Goal: Task Accomplishment & Management: Complete application form

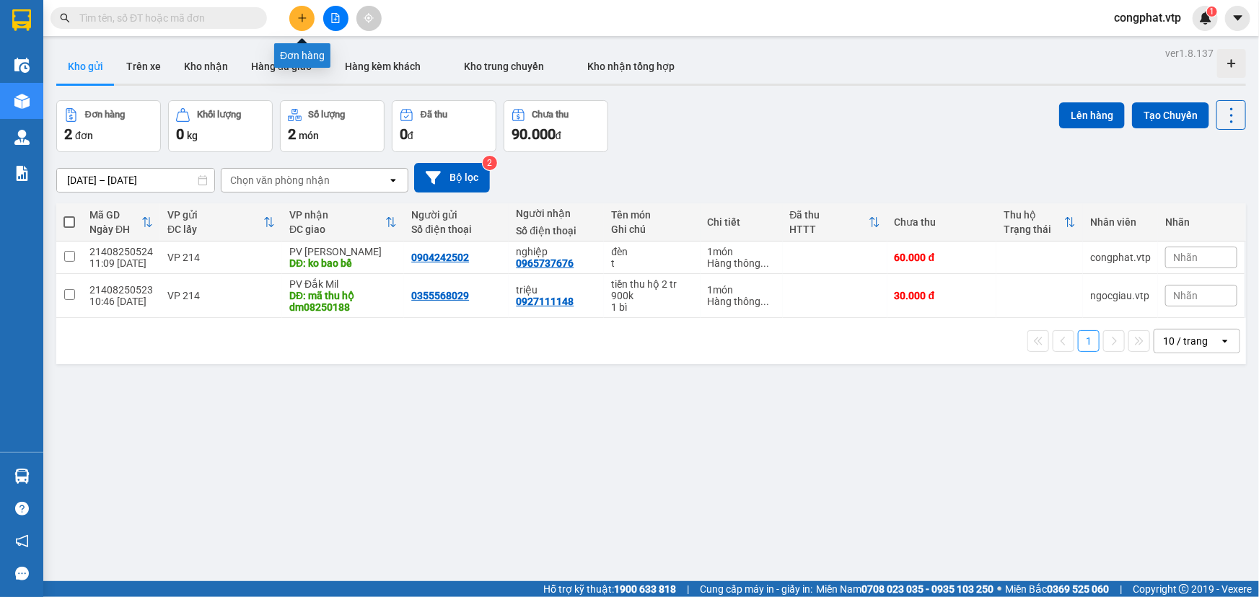
click at [302, 19] on icon "plus" at bounding box center [302, 18] width 1 height 8
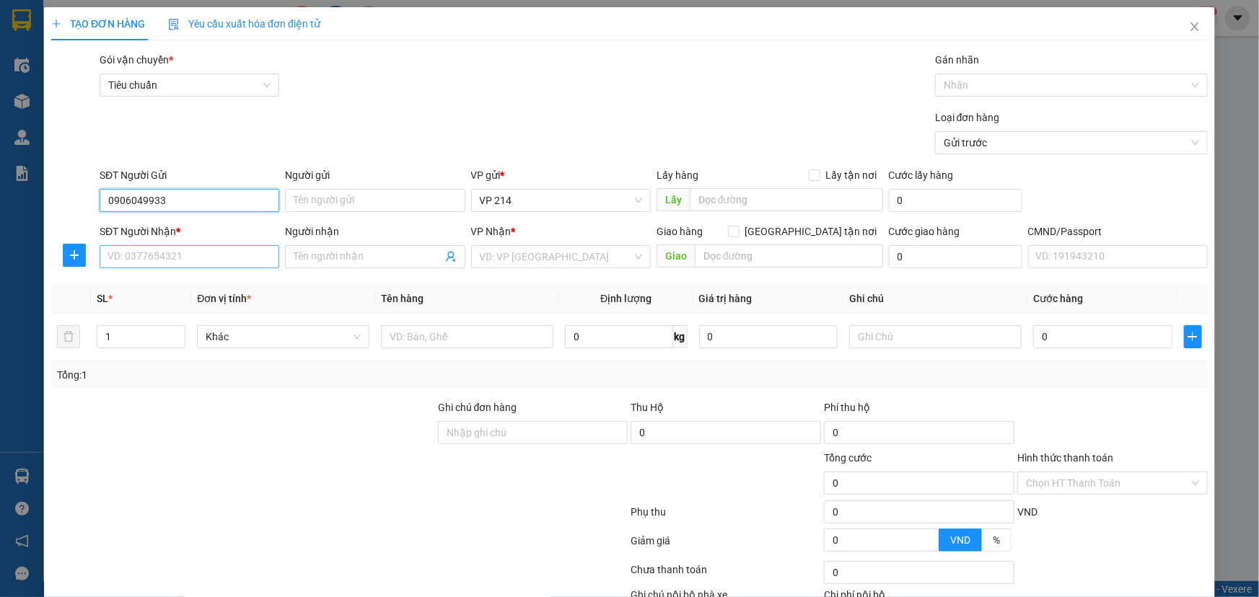
type input "0906049933"
click at [218, 256] on input "SĐT Người Nhận *" at bounding box center [190, 256] width 180 height 23
type input "0835487979"
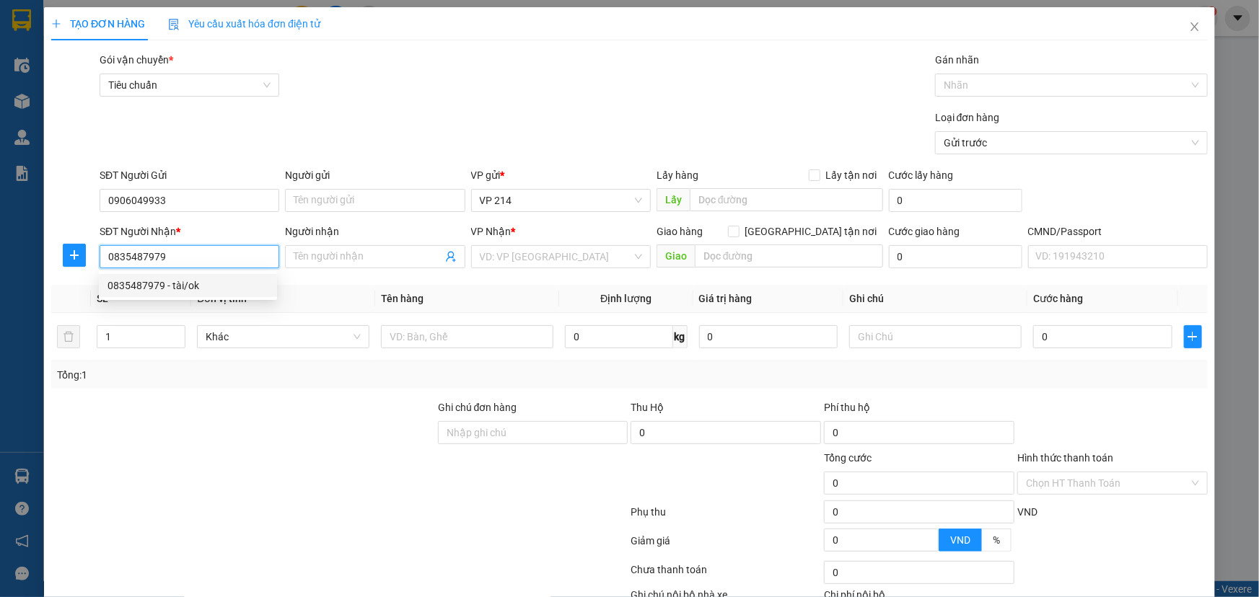
click at [201, 275] on div "0835487979 - tài/ok" at bounding box center [188, 285] width 178 height 23
type input "tài/ok"
type input "0835487979"
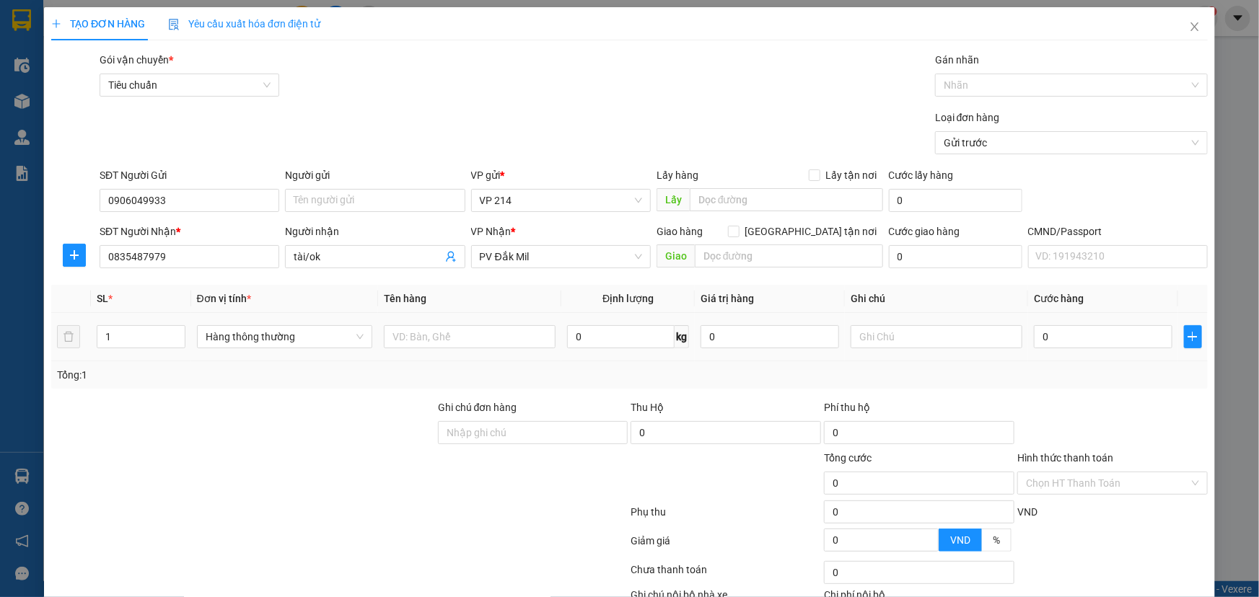
click at [449, 324] on div at bounding box center [470, 336] width 172 height 29
click at [455, 337] on input "text" at bounding box center [470, 336] width 172 height 23
type input "lk"
click at [879, 334] on input "text" at bounding box center [936, 336] width 172 height 23
type input "h"
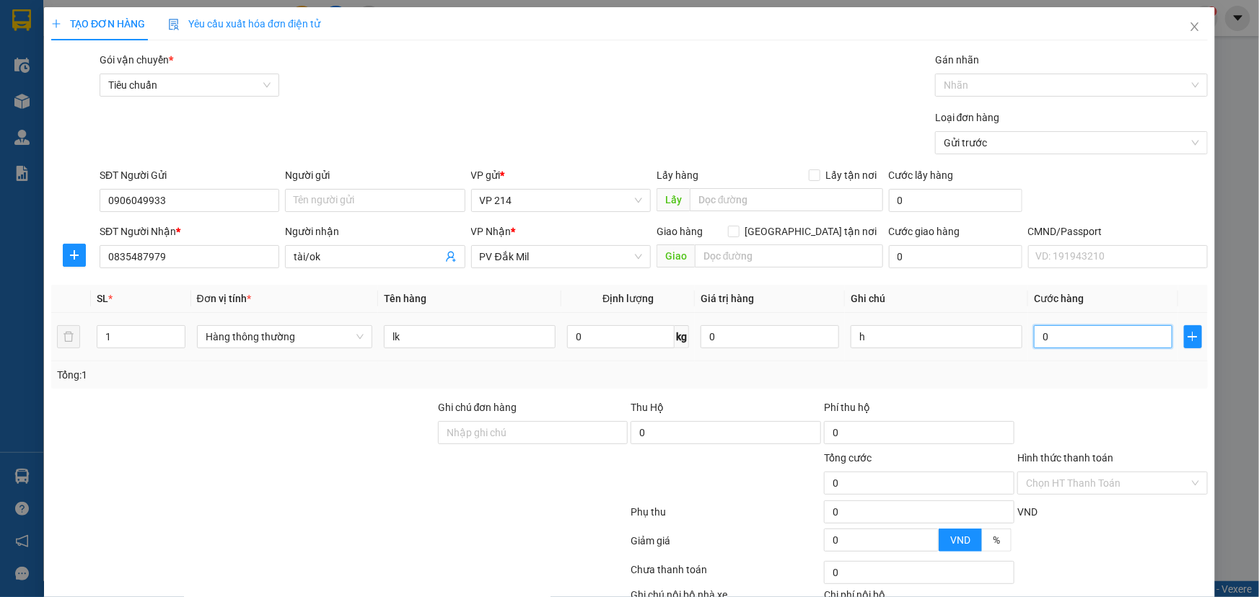
click at [1060, 335] on input "0" at bounding box center [1103, 336] width 138 height 23
type input "3"
type input "30"
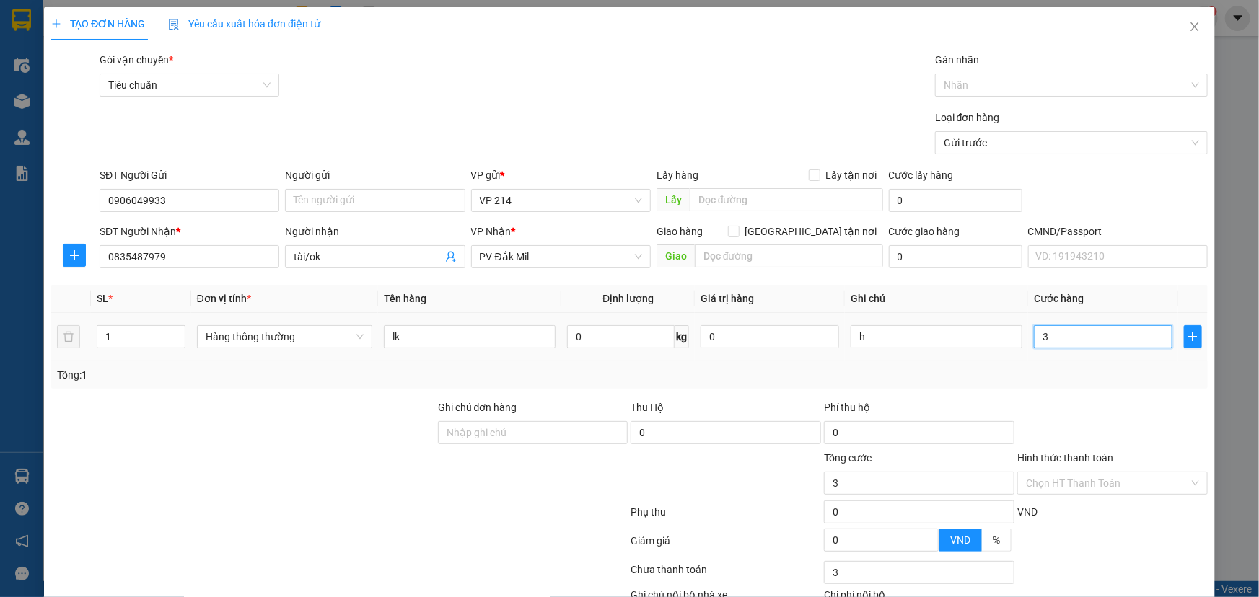
type input "30"
type input "300"
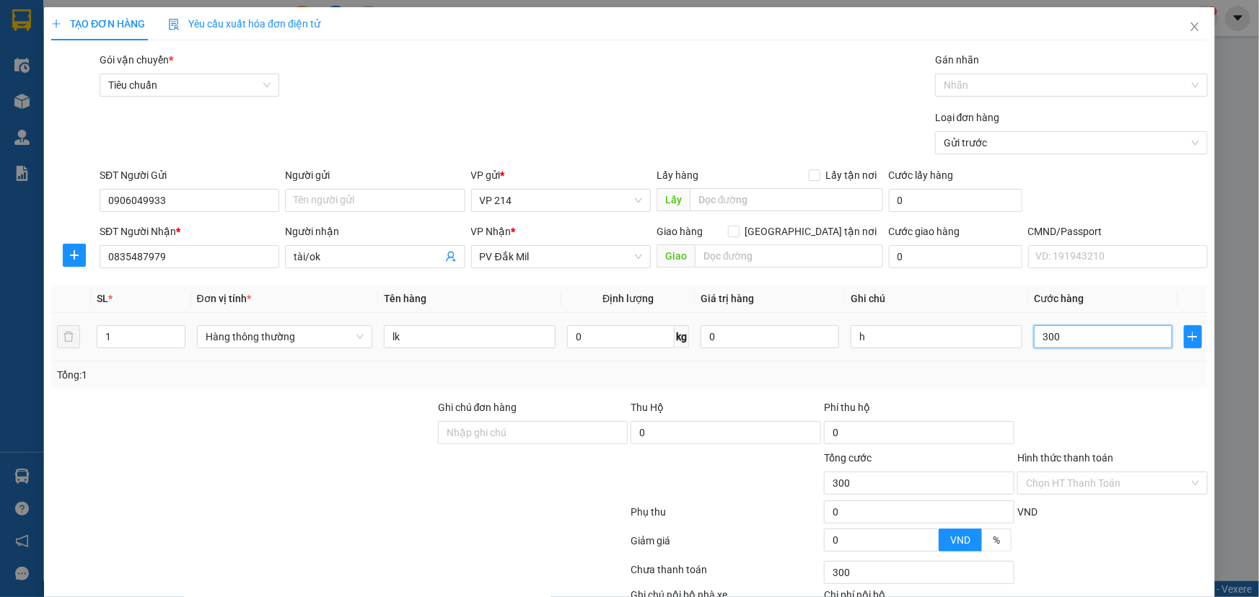
type input "3.000"
type input "30.000"
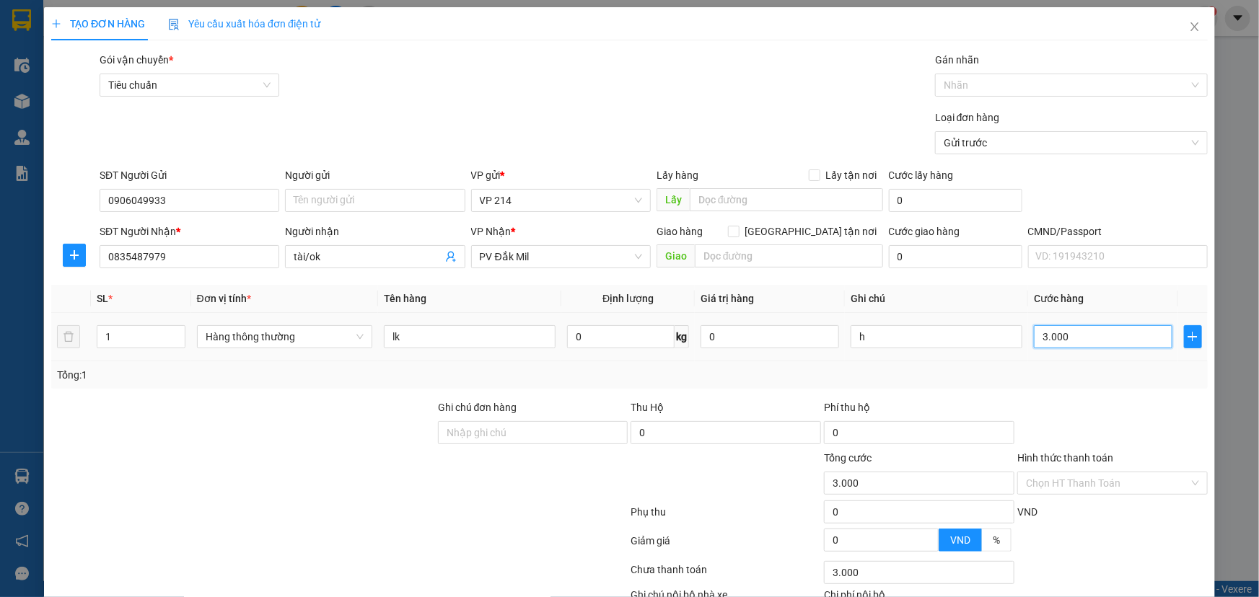
type input "30.000"
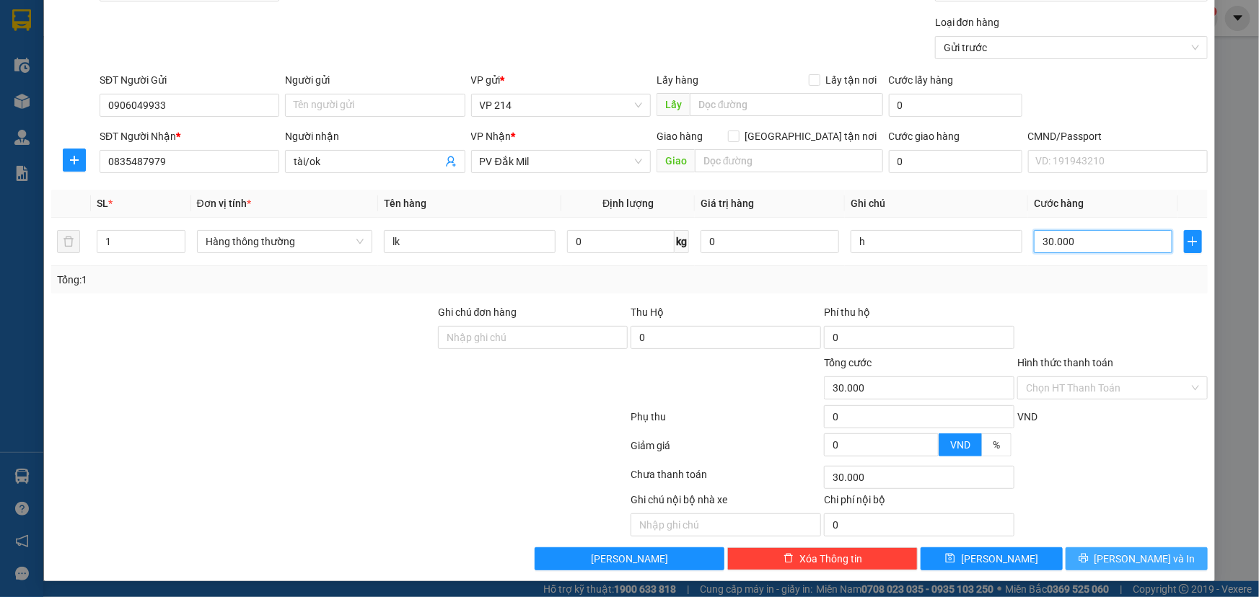
type input "30.000"
click at [1132, 556] on span "[PERSON_NAME] và In" at bounding box center [1144, 559] width 101 height 16
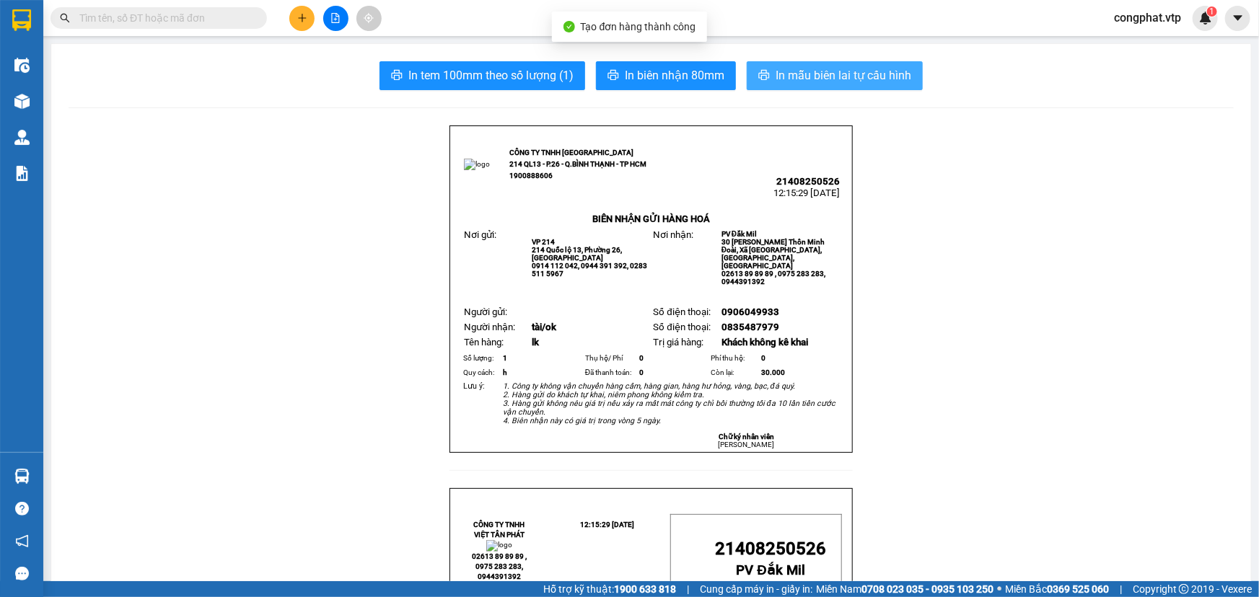
click at [887, 65] on button "In mẫu biên lai tự cấu hình" at bounding box center [835, 75] width 176 height 29
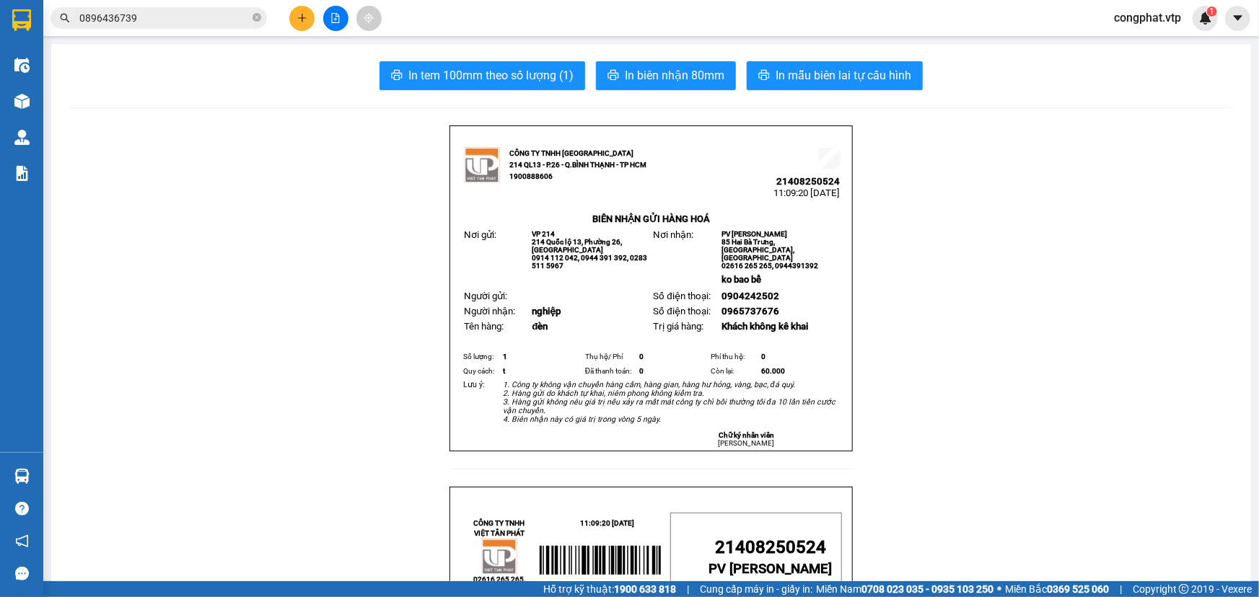
click at [299, 24] on button at bounding box center [301, 18] width 25 height 25
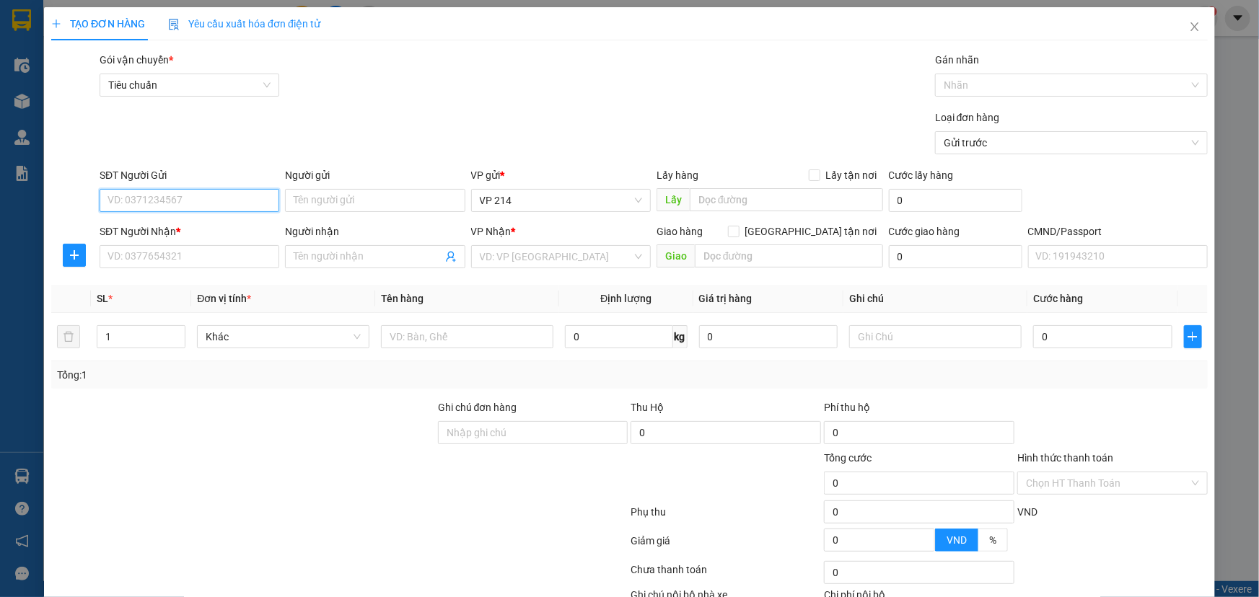
click at [184, 198] on input "SĐT Người Gửi" at bounding box center [190, 200] width 180 height 23
type input "0975171765"
click at [188, 234] on div "0975171765 - vinh" at bounding box center [187, 229] width 161 height 16
type input "vinh"
type input "0947904789"
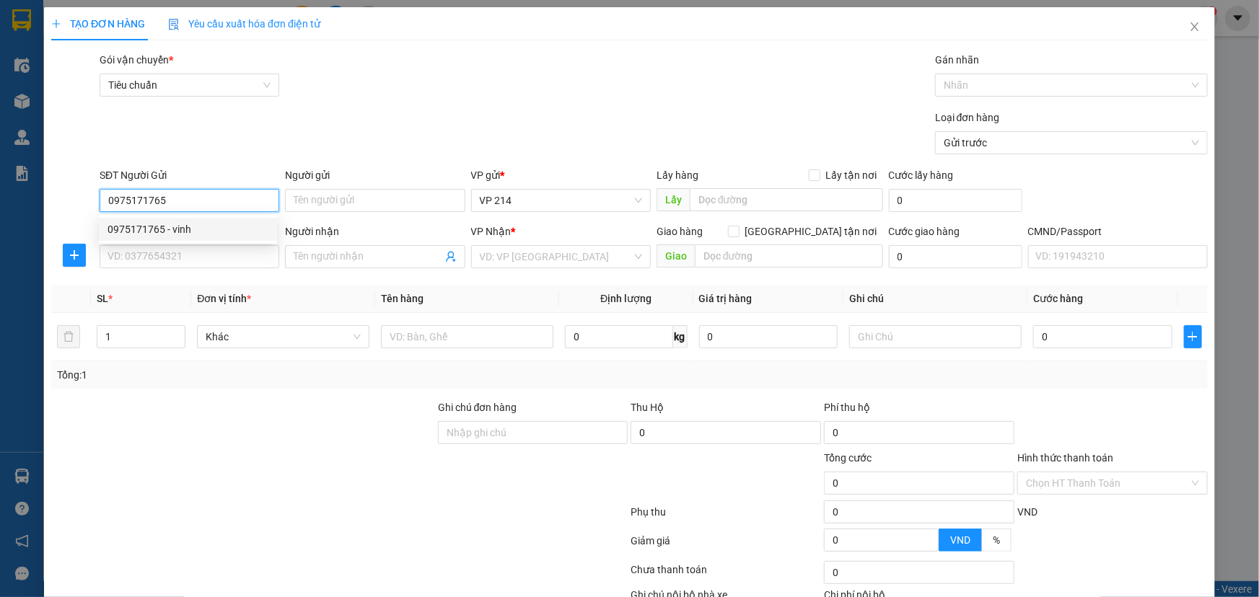
type input "thọ"
type input "0975171765"
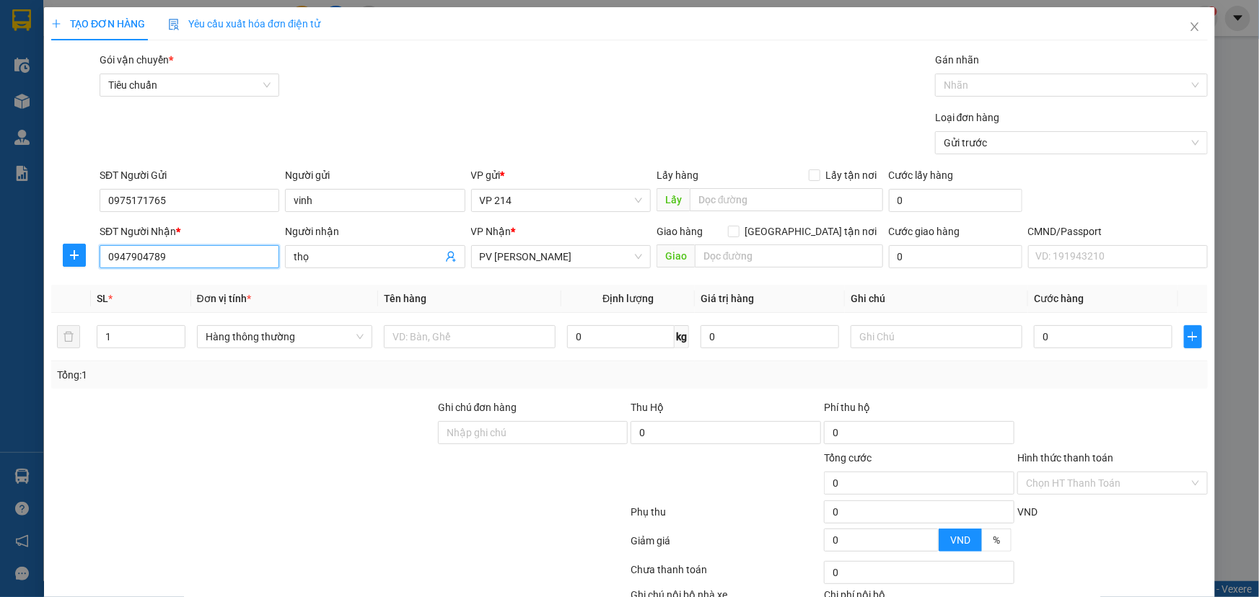
drag, startPoint x: 184, startPoint y: 249, endPoint x: 1, endPoint y: 268, distance: 184.2
click at [1, 268] on div "TẠO ĐƠN HÀNG Yêu cầu xuất hóa đơn điện tử Transit Pickup Surcharge Ids Transit …" at bounding box center [629, 298] width 1259 height 597
click at [169, 283] on div "0899458665 - hoàng" at bounding box center [187, 286] width 161 height 16
type input "0899458665"
type input "hoàng"
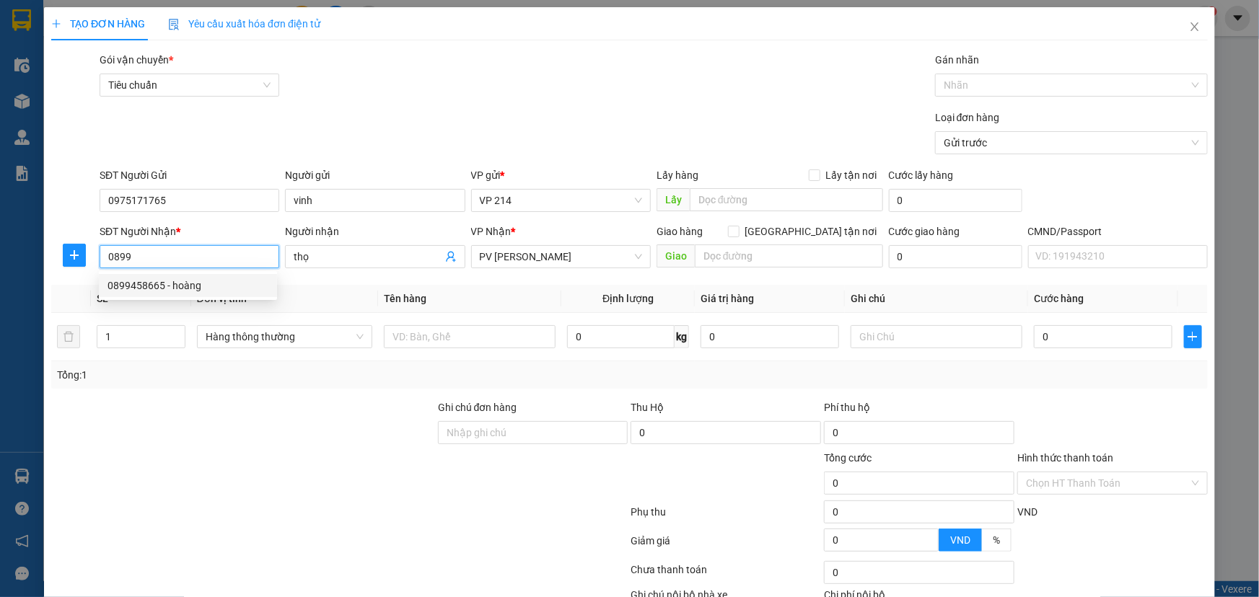
type input "~3 đồi thông"
type input "0899458665"
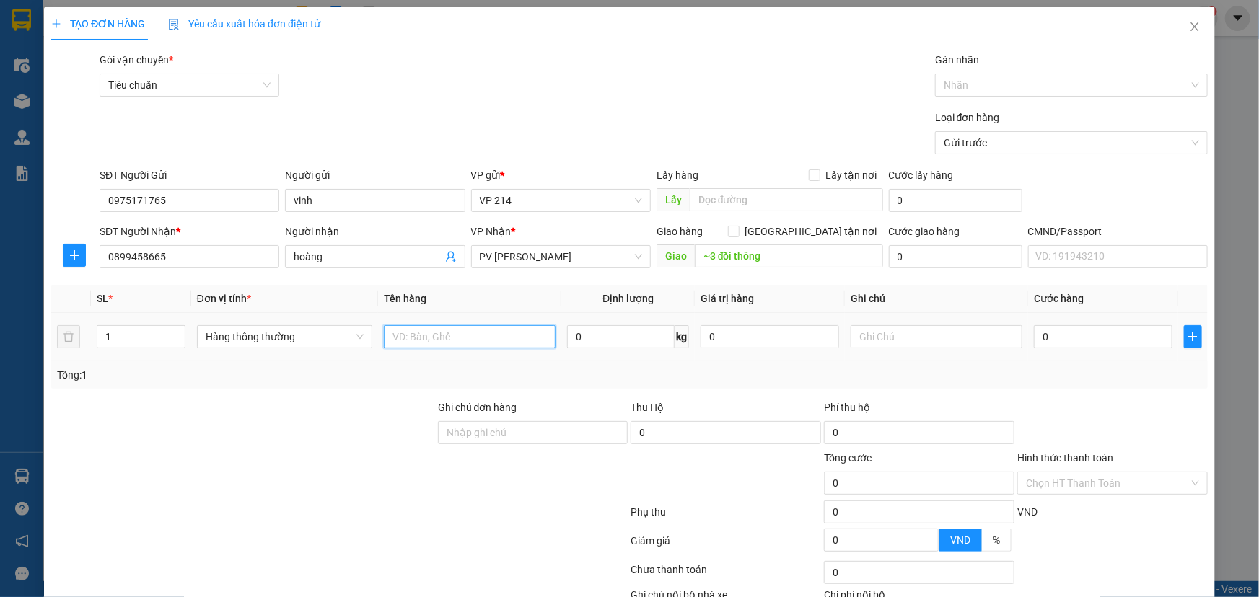
click at [426, 338] on input "text" at bounding box center [470, 336] width 172 height 23
type input "pt"
click at [873, 334] on input "text" at bounding box center [936, 336] width 172 height 23
type input "h"
type input "t"
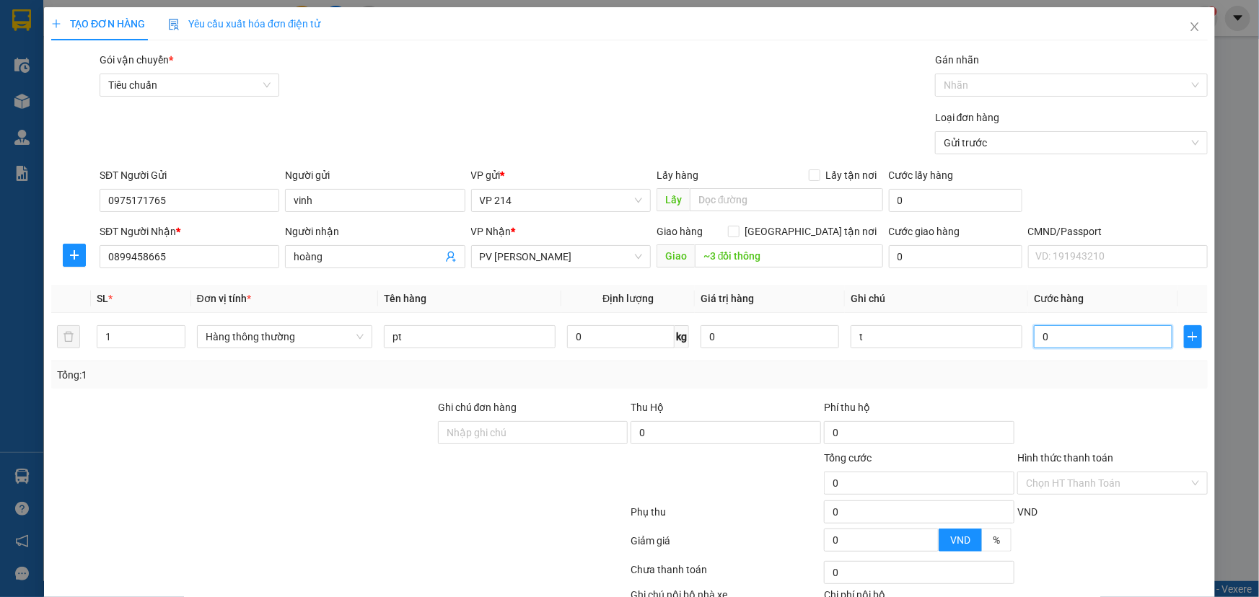
type input "3"
type input "30"
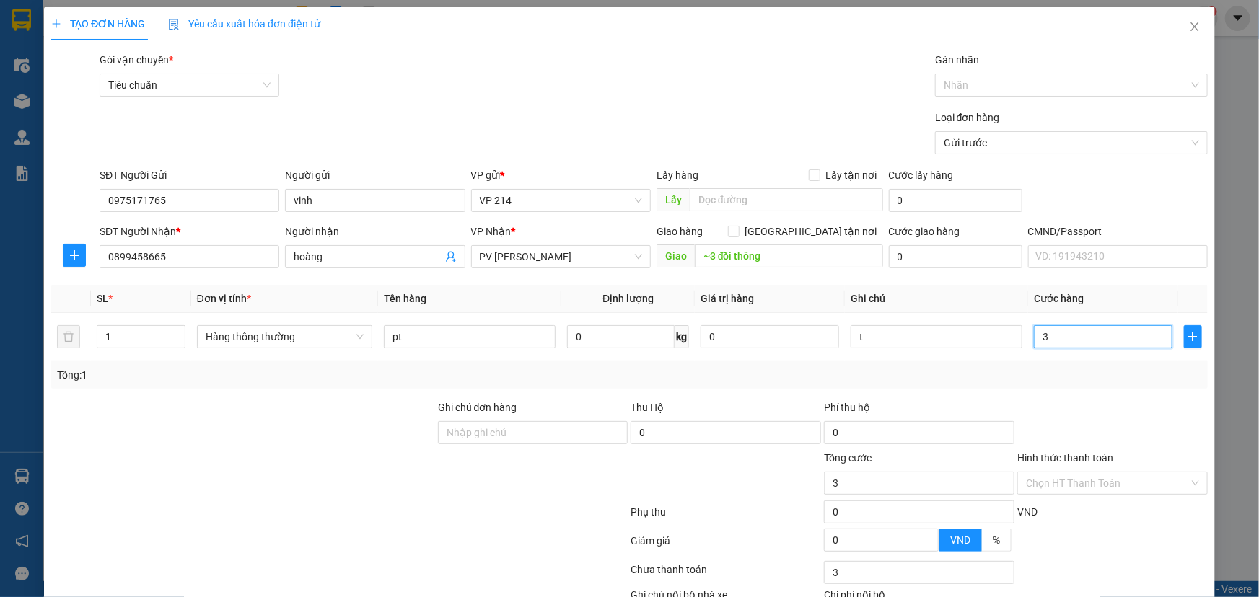
type input "30"
type input "300"
type input "3.000"
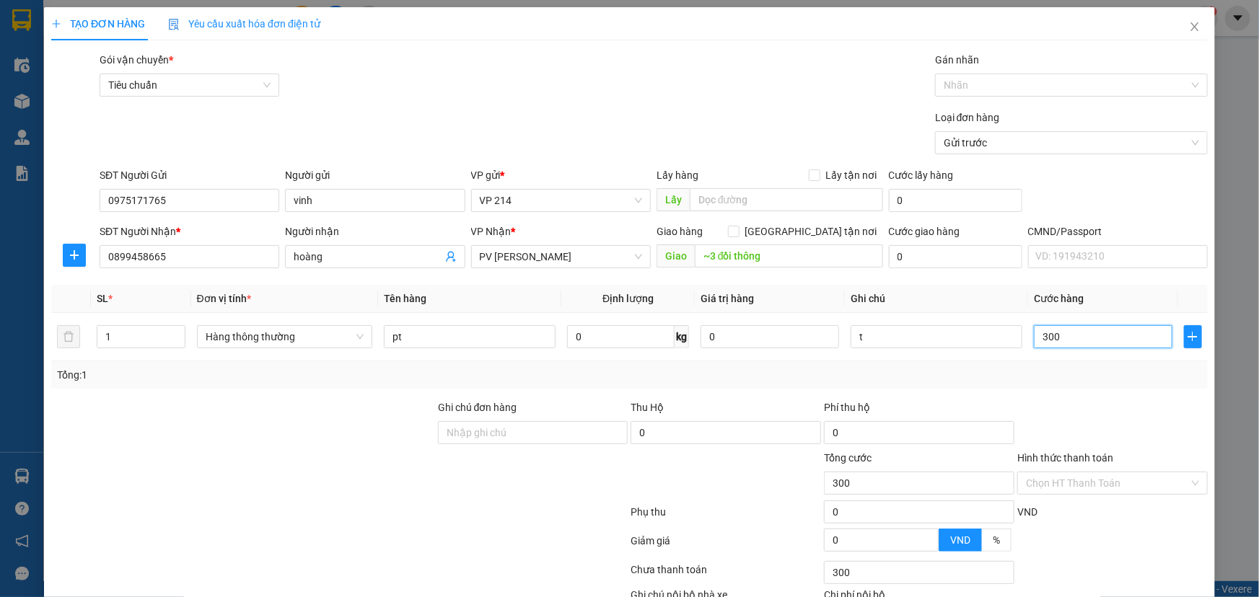
type input "3.000"
type input "30.000"
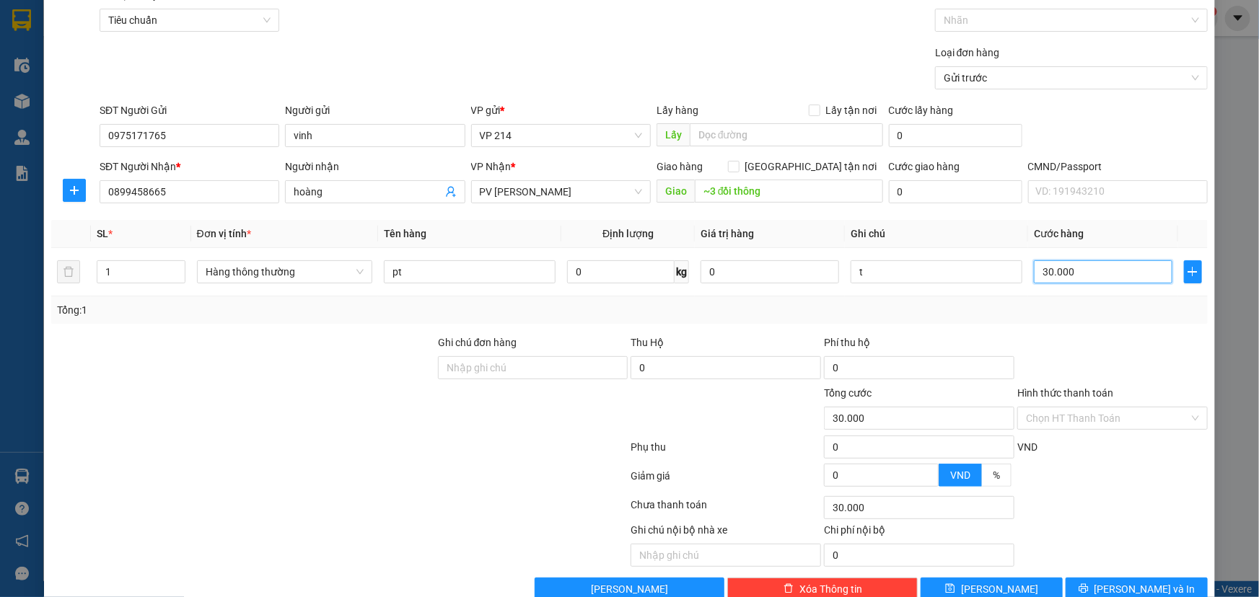
scroll to position [95, 0]
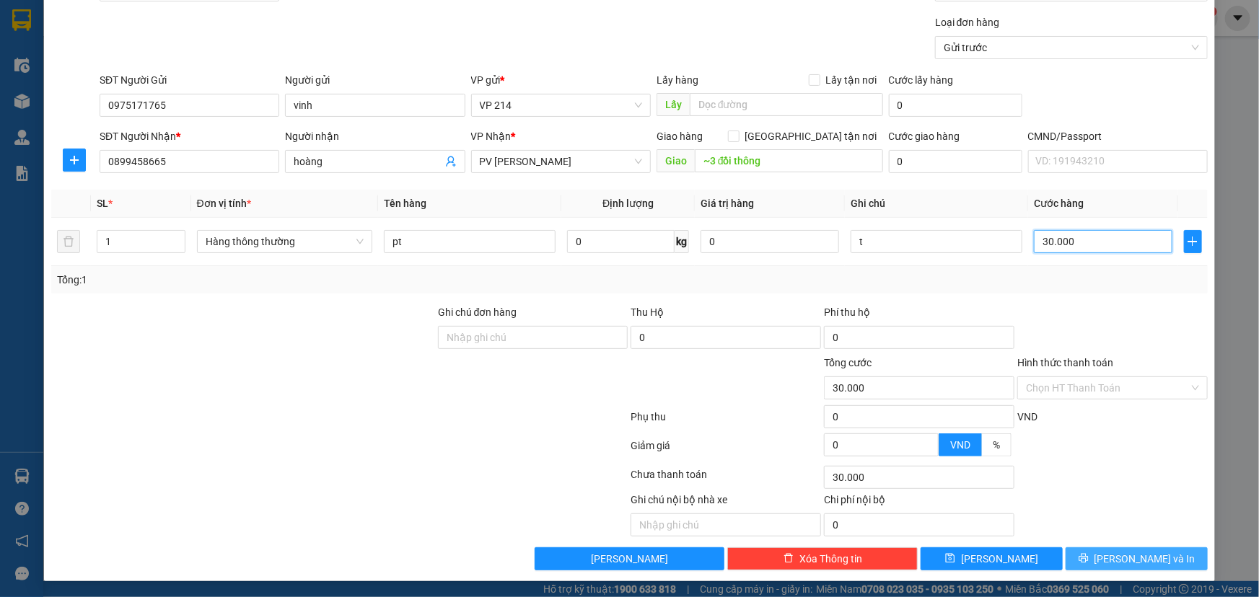
type input "30.000"
click at [1125, 552] on span "[PERSON_NAME] và In" at bounding box center [1144, 559] width 101 height 16
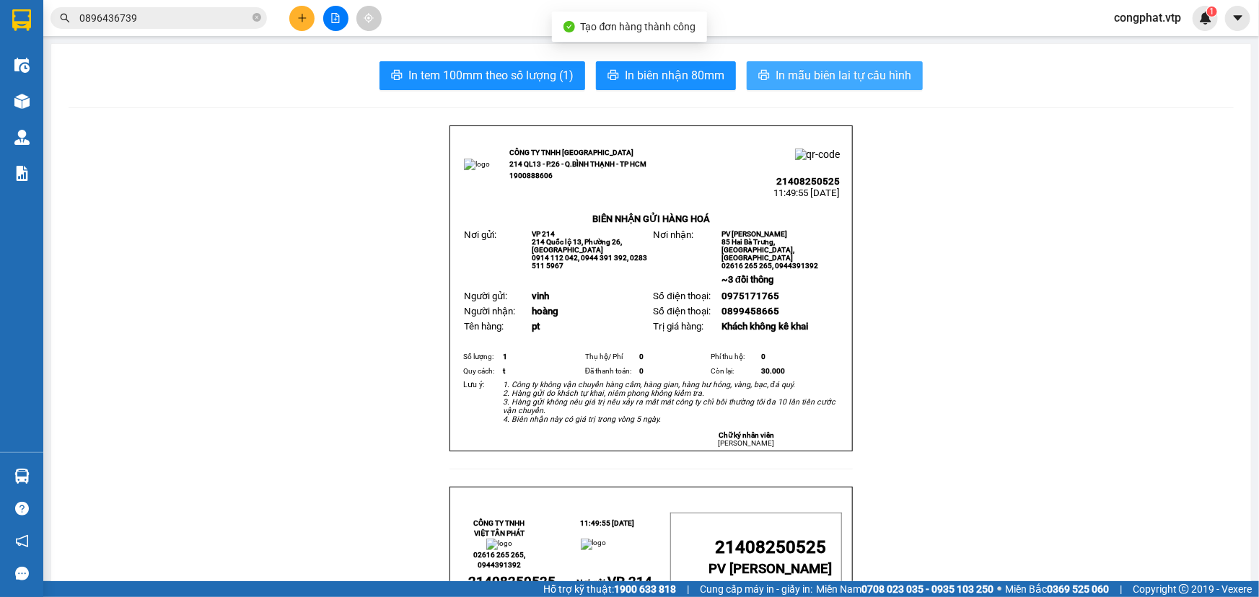
click at [805, 86] on button "In mẫu biên lai tự cấu hình" at bounding box center [835, 75] width 176 height 29
